Goal: Task Accomplishment & Management: Complete application form

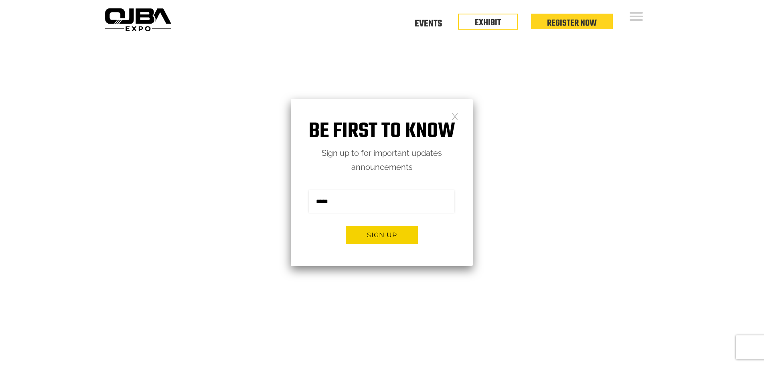
click at [455, 116] on link at bounding box center [455, 116] width 7 height 7
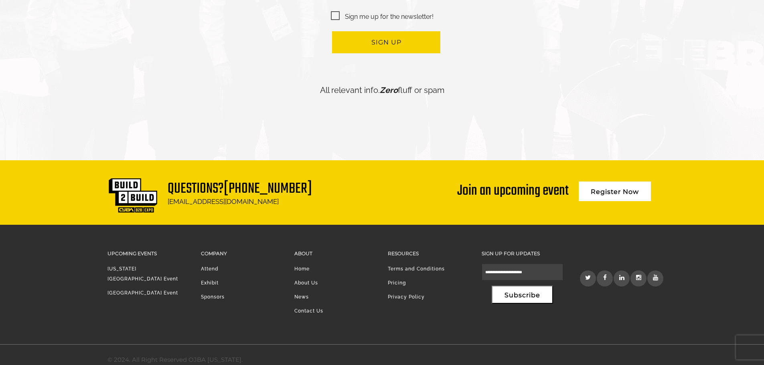
click at [208, 278] on li "Exhibit" at bounding box center [241, 285] width 81 height 14
click at [158, 266] on link "[US_STATE][GEOGRAPHIC_DATA] Event" at bounding box center [143, 274] width 71 height 16
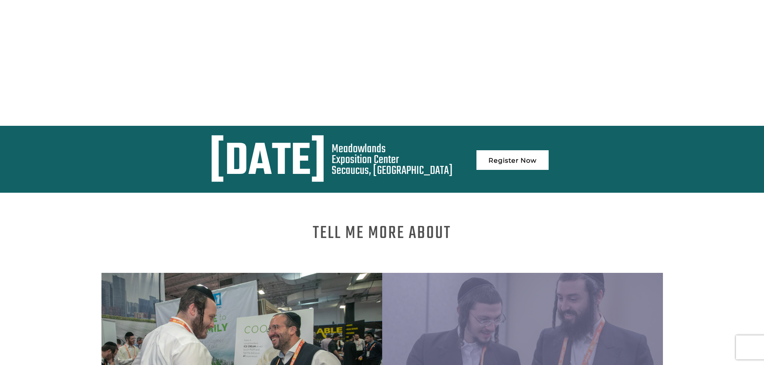
scroll to position [481, 0]
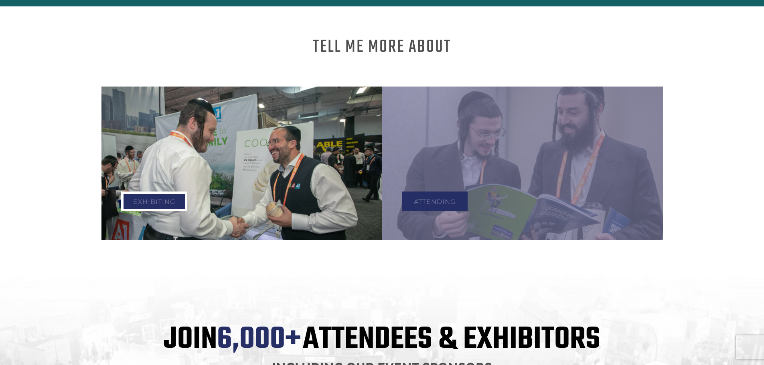
click at [138, 193] on link "Exhibiting" at bounding box center [154, 202] width 66 height 20
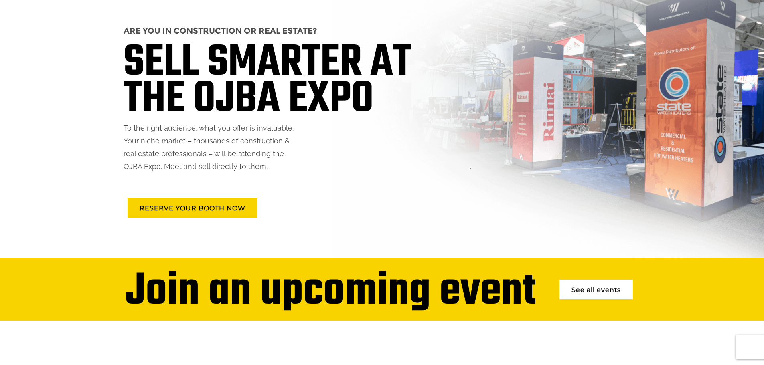
scroll to position [187, 0]
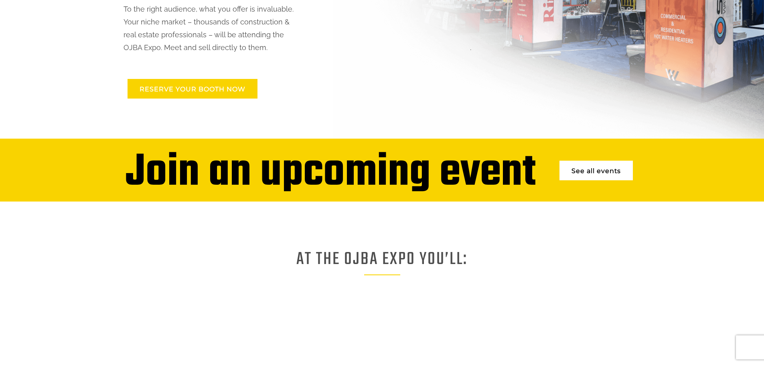
click at [231, 90] on link "RESERVE YOUR BOOTH NOW" at bounding box center [193, 89] width 130 height 20
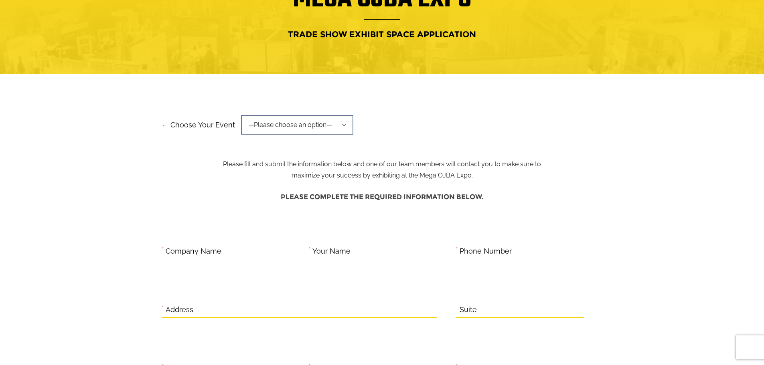
scroll to position [80, 0]
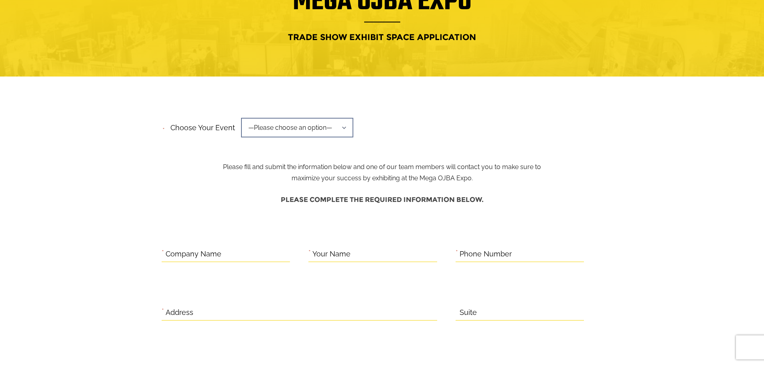
click at [280, 127] on span "—Please choose an option—" at bounding box center [297, 128] width 112 height 20
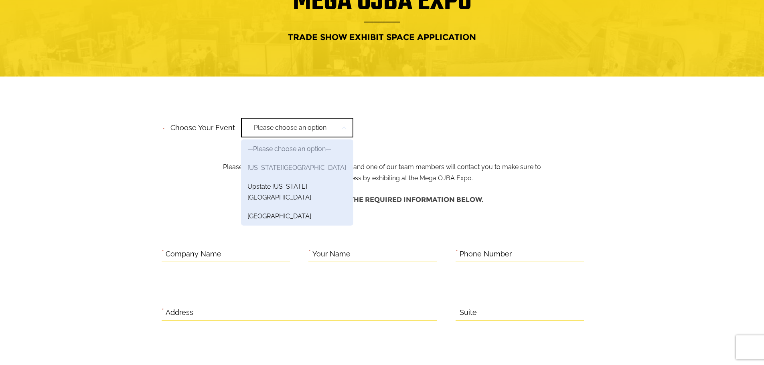
click at [284, 170] on link "[US_STATE][GEOGRAPHIC_DATA]" at bounding box center [297, 167] width 112 height 19
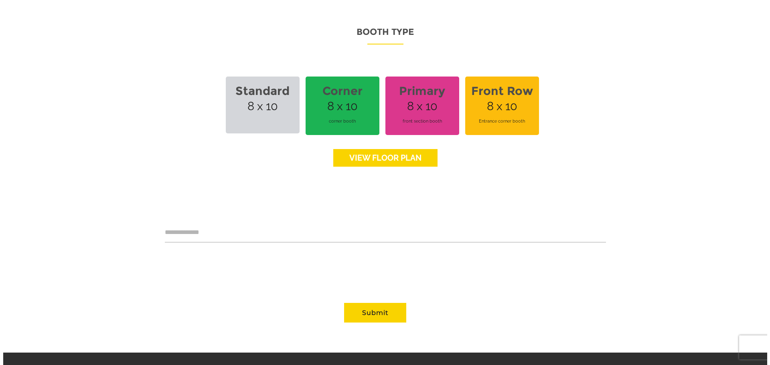
scroll to position [562, 0]
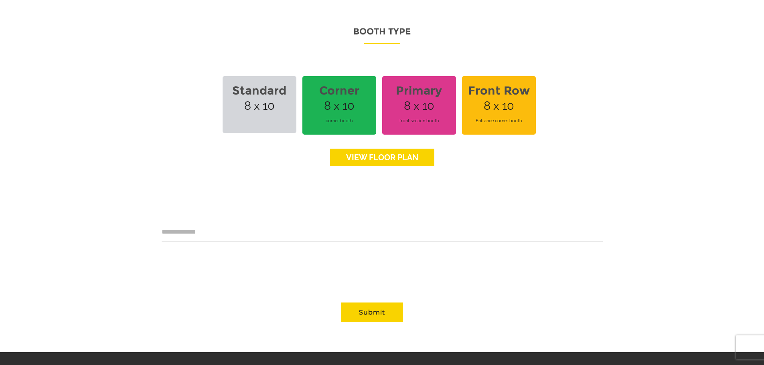
click at [253, 103] on span "Standard 8 x 10" at bounding box center [260, 104] width 74 height 57
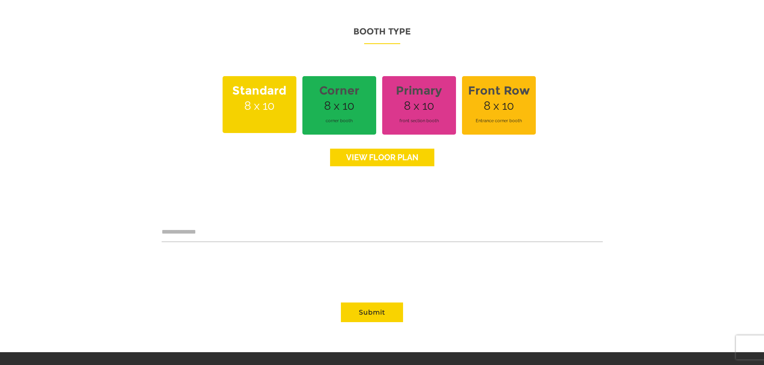
click at [409, 152] on link "View floor Plan" at bounding box center [382, 158] width 104 height 18
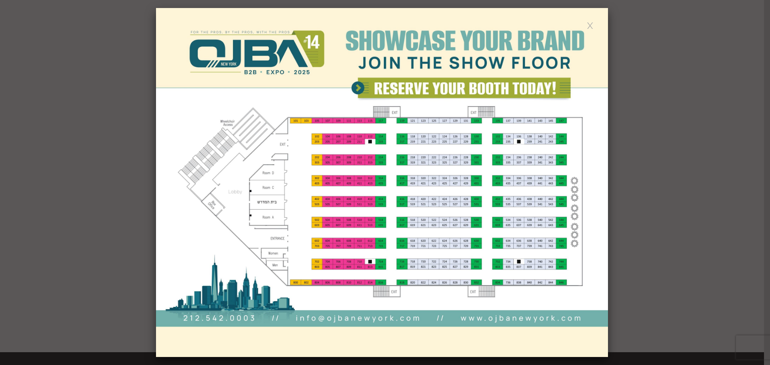
click at [319, 204] on img at bounding box center [382, 182] width 452 height 349
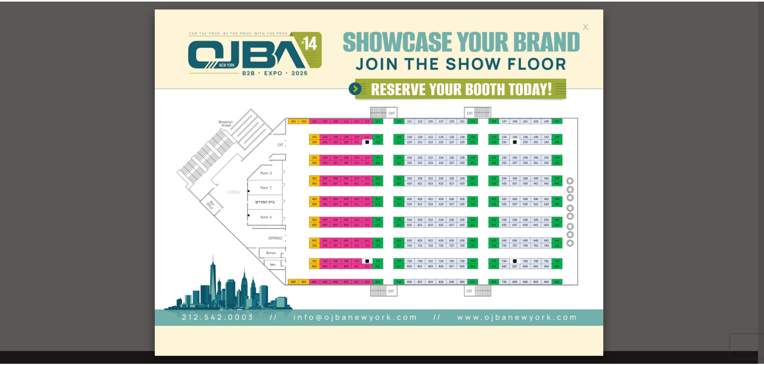
scroll to position [0, 0]
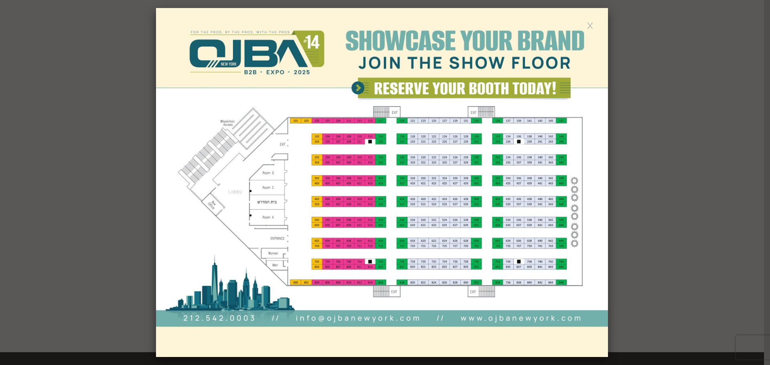
click at [588, 22] on link at bounding box center [590, 25] width 7 height 7
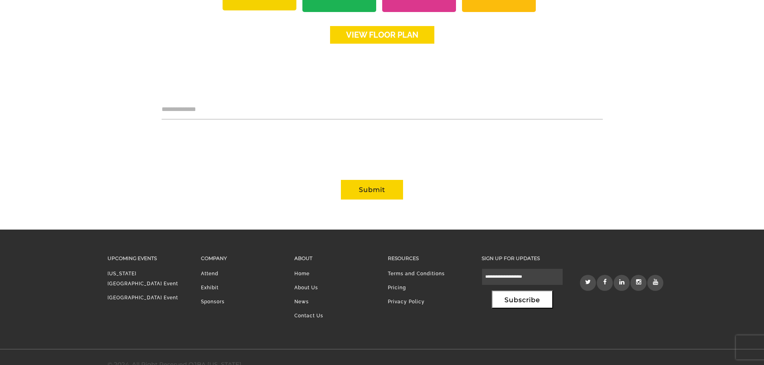
scroll to position [688, 0]
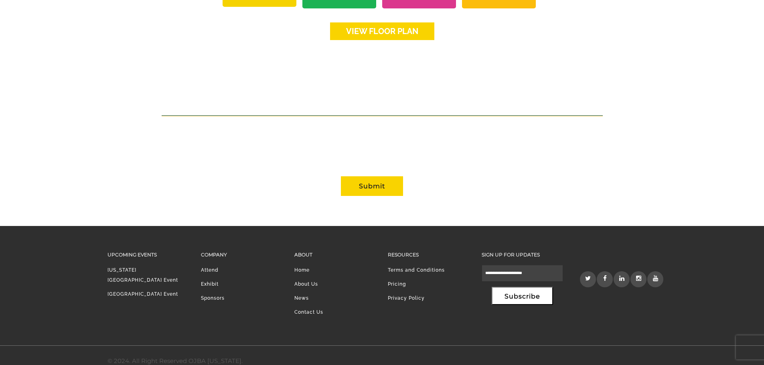
click at [219, 99] on textarea "Contact form" at bounding box center [382, 106] width 441 height 19
